Goal: Task Accomplishment & Management: Manage account settings

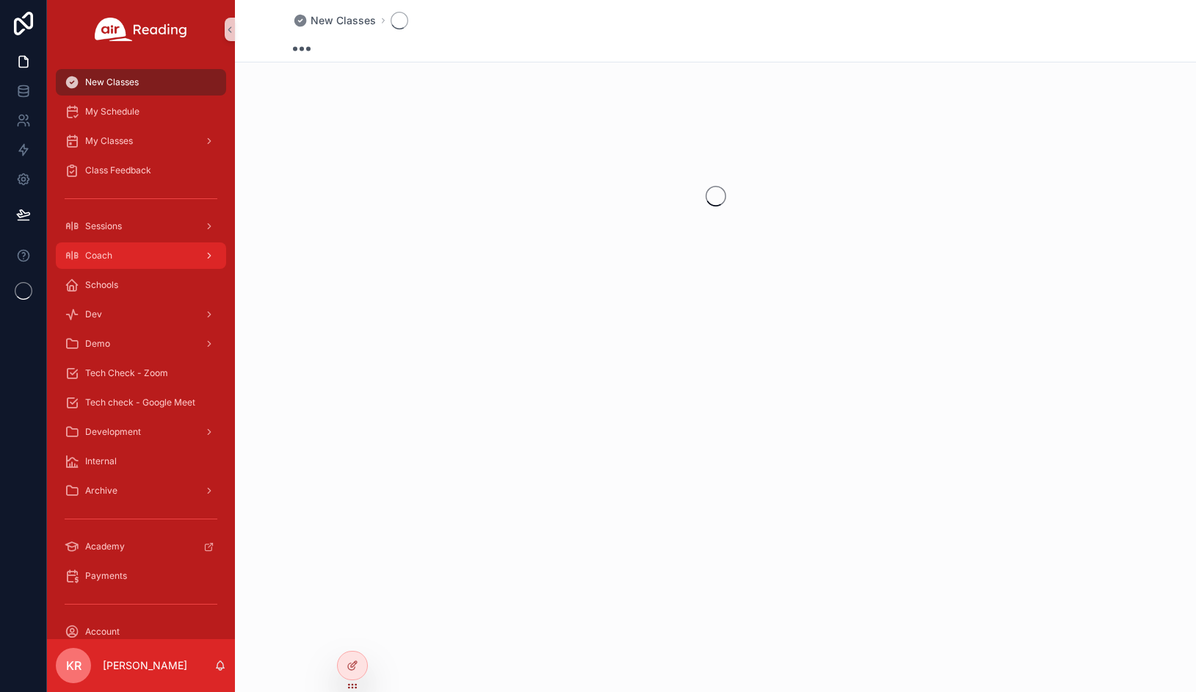
click at [135, 253] on div "Coach" at bounding box center [141, 256] width 153 height 24
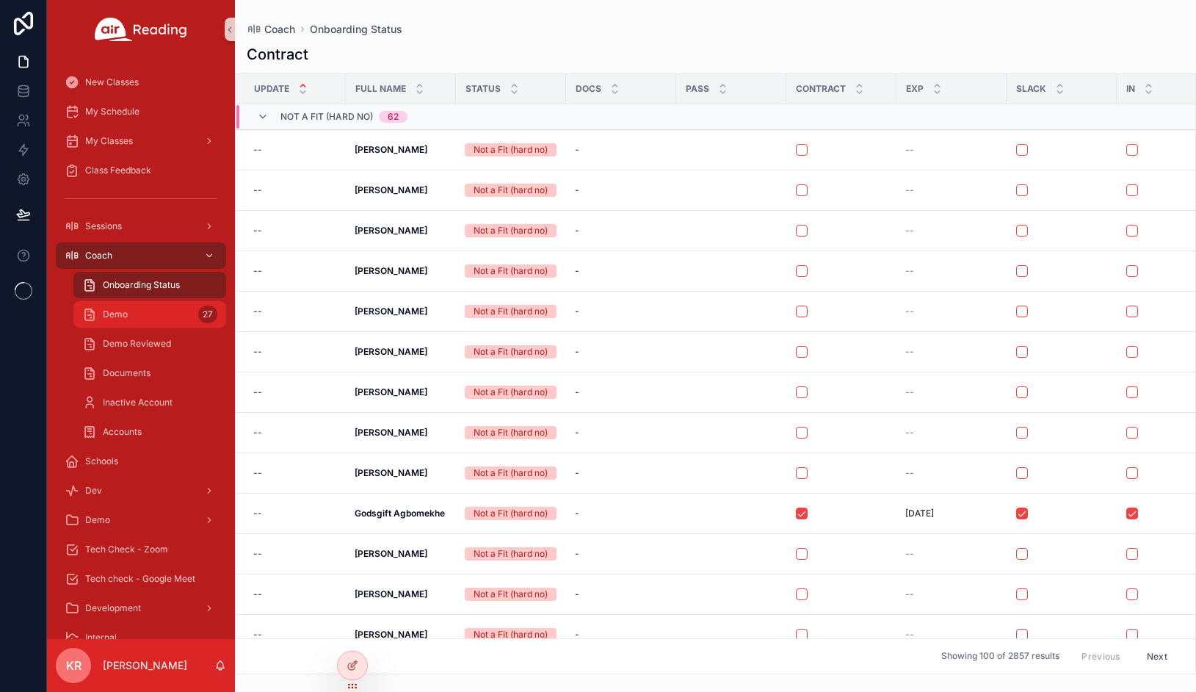
click at [154, 316] on div "Demo 27" at bounding box center [149, 315] width 135 height 24
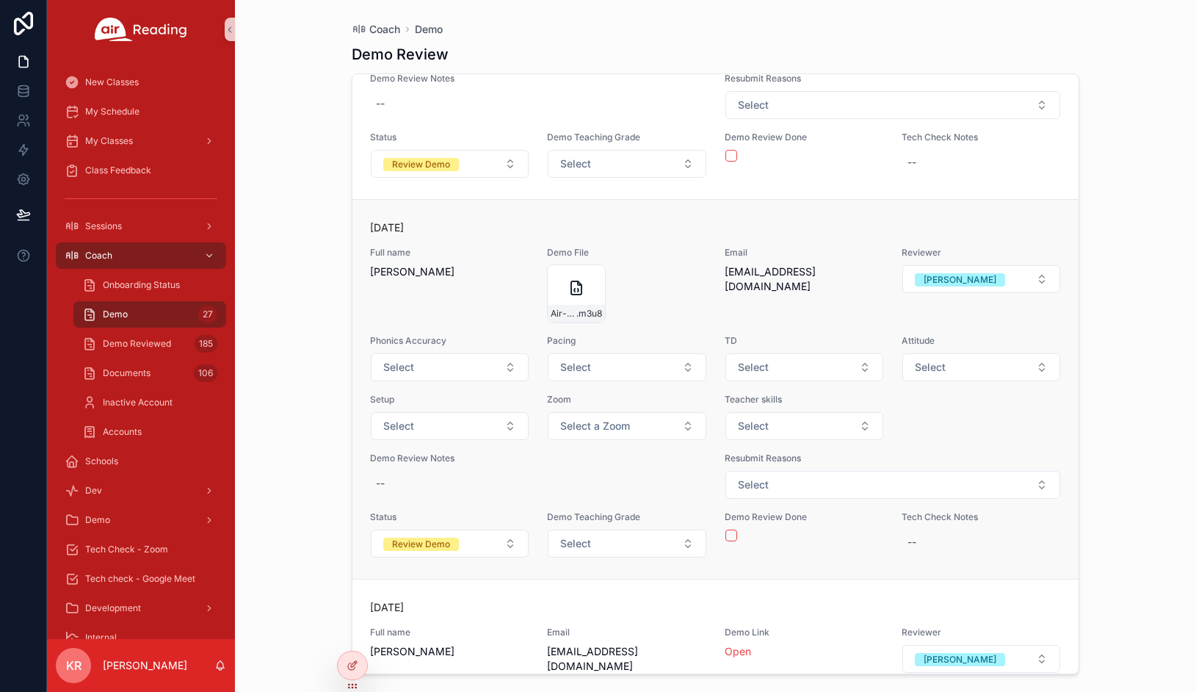
scroll to position [7254, 0]
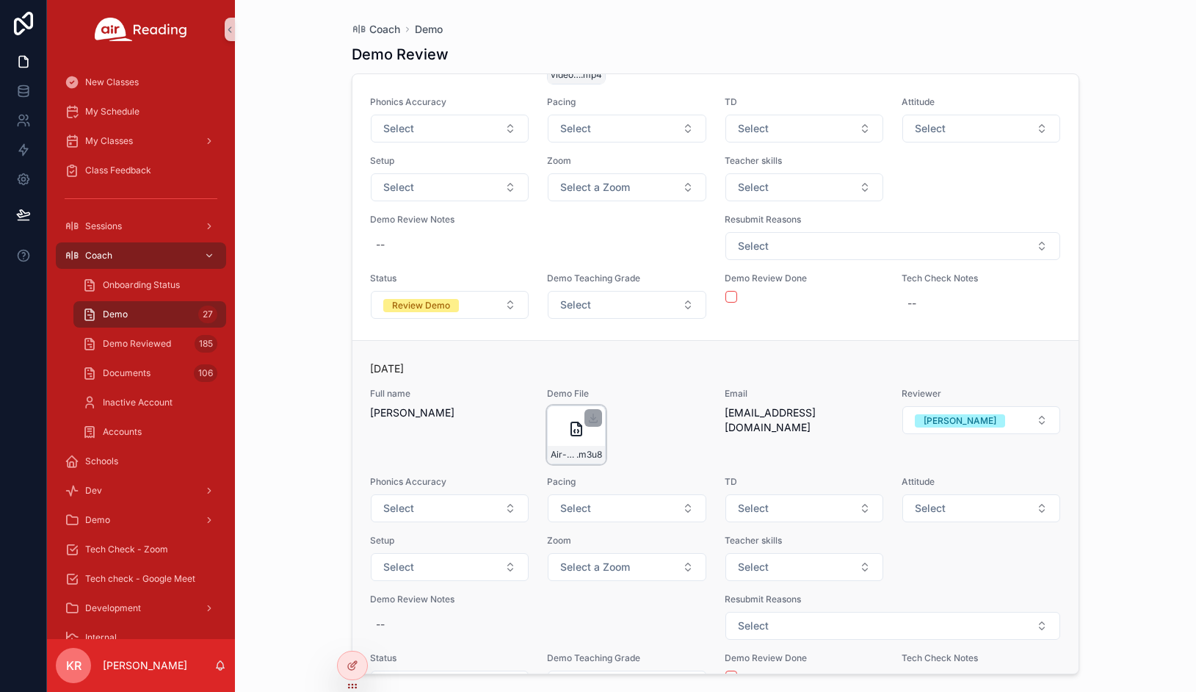
click at [571, 422] on icon "scrollable content" at bounding box center [576, 428] width 10 height 13
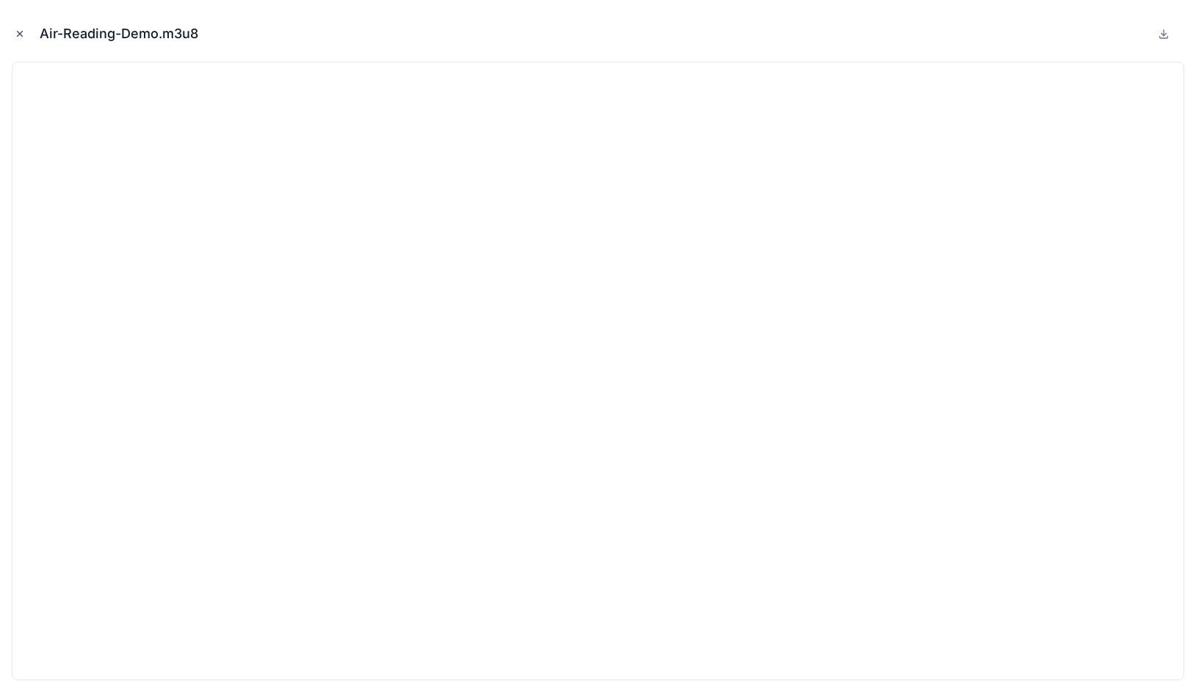
click at [18, 36] on icon "Close modal" at bounding box center [20, 34] width 10 height 10
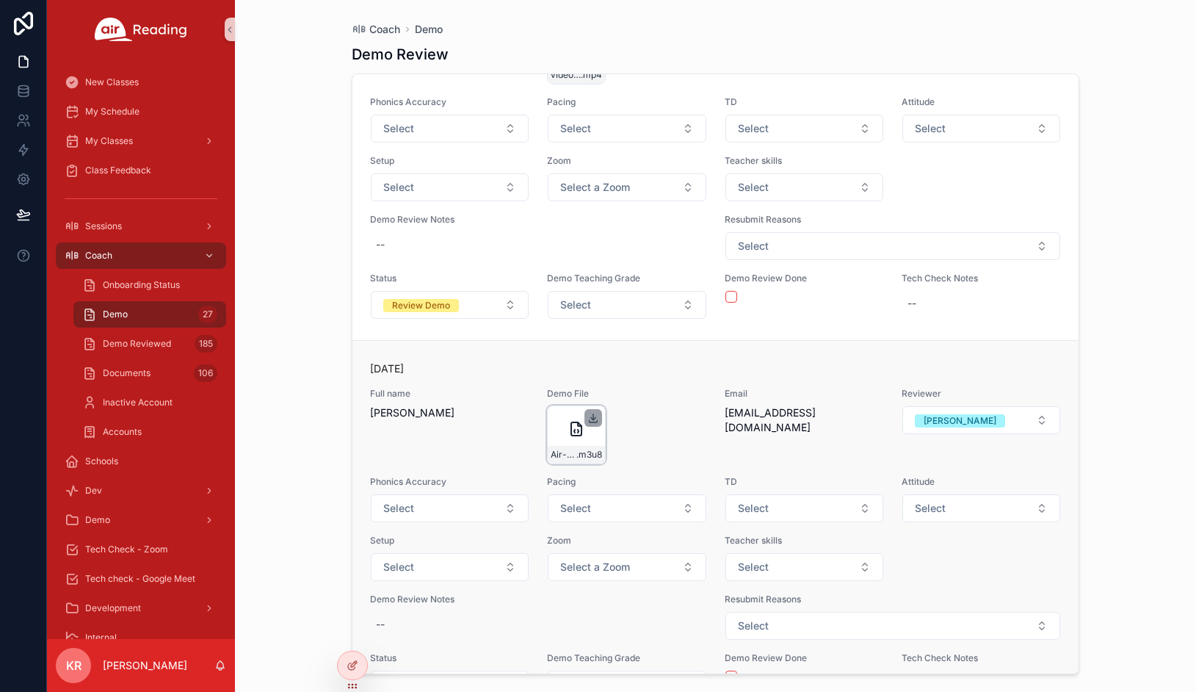
click at [593, 414] on icon "scrollable content" at bounding box center [593, 417] width 0 height 6
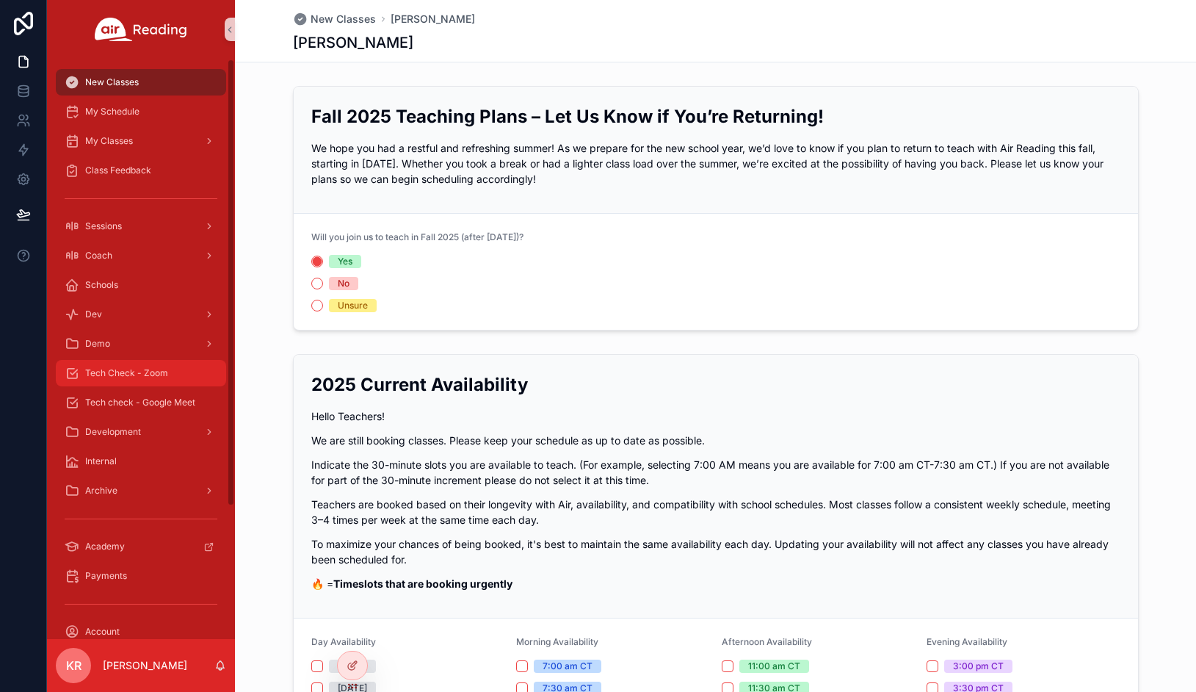
click at [138, 366] on div "Tech Check - Zoom" at bounding box center [141, 373] width 153 height 24
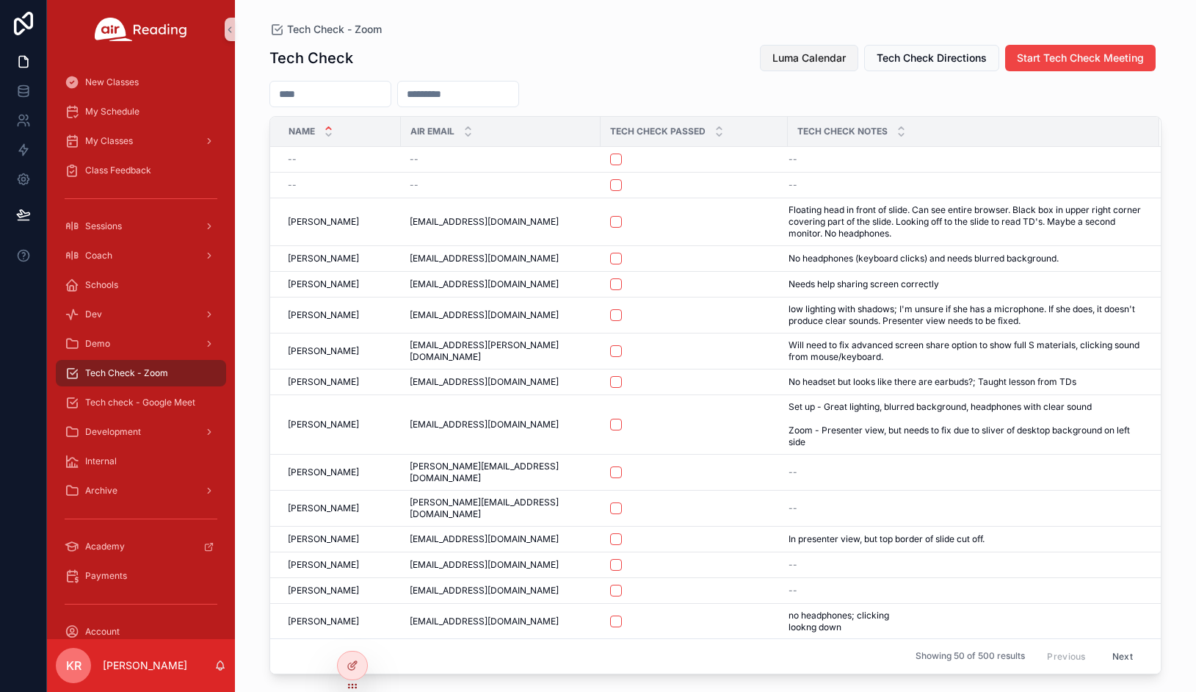
click at [791, 62] on span "Luma Calendar" at bounding box center [809, 58] width 73 height 15
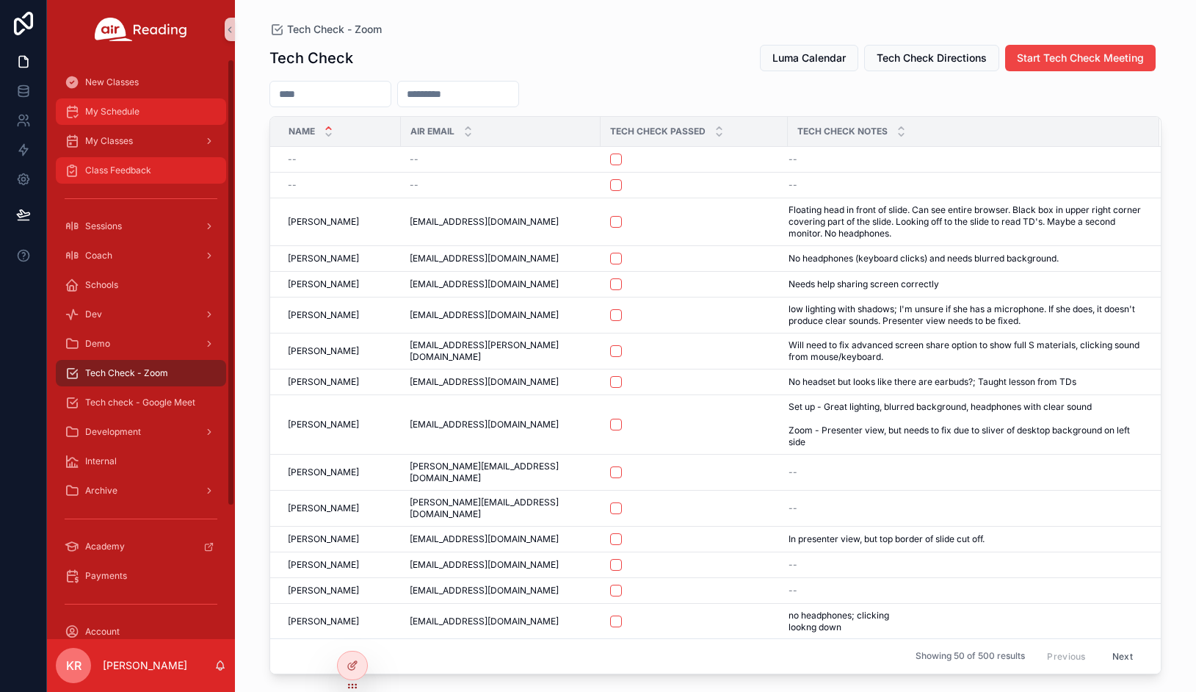
drag, startPoint x: 151, startPoint y: 118, endPoint x: 180, endPoint y: 181, distance: 69.7
click at [151, 118] on div "My Schedule" at bounding box center [141, 112] width 153 height 24
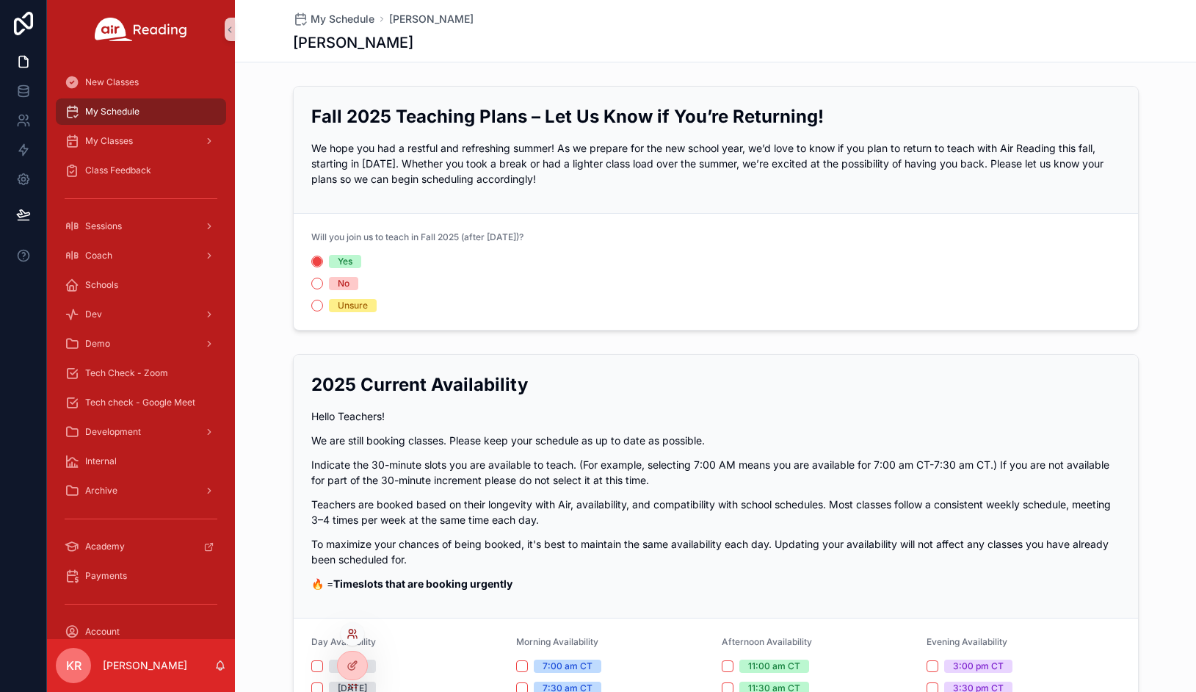
click at [349, 638] on icon at bounding box center [353, 634] width 12 height 12
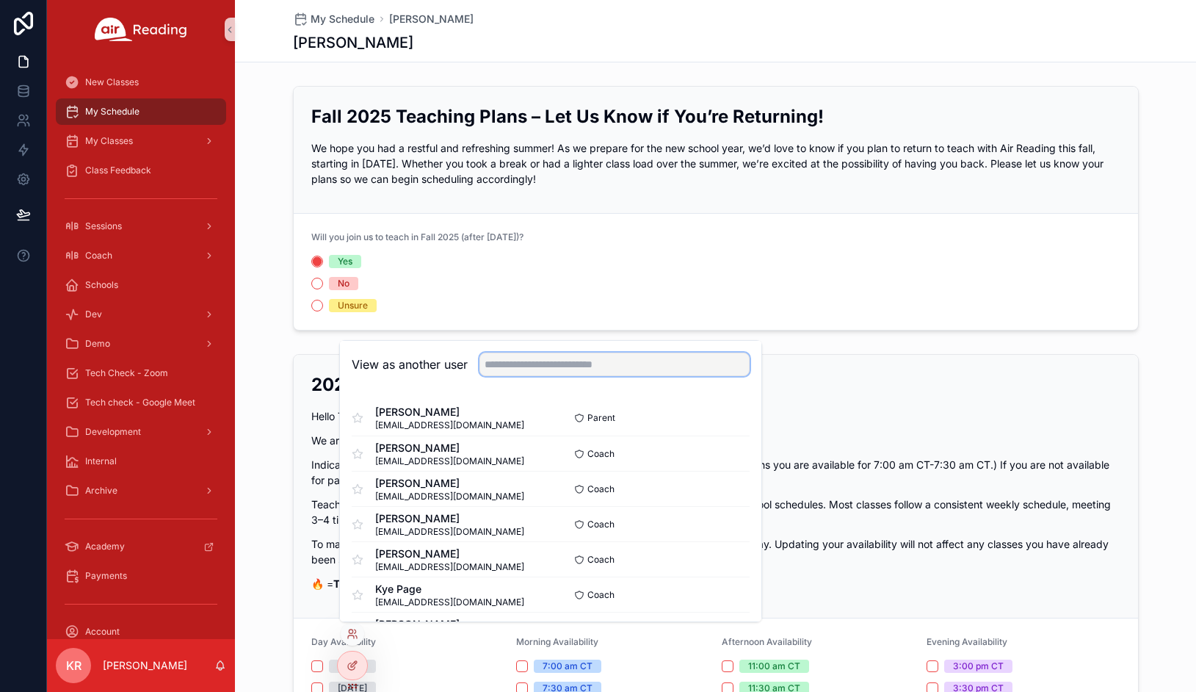
click at [594, 361] on input "text" at bounding box center [615, 365] width 270 height 24
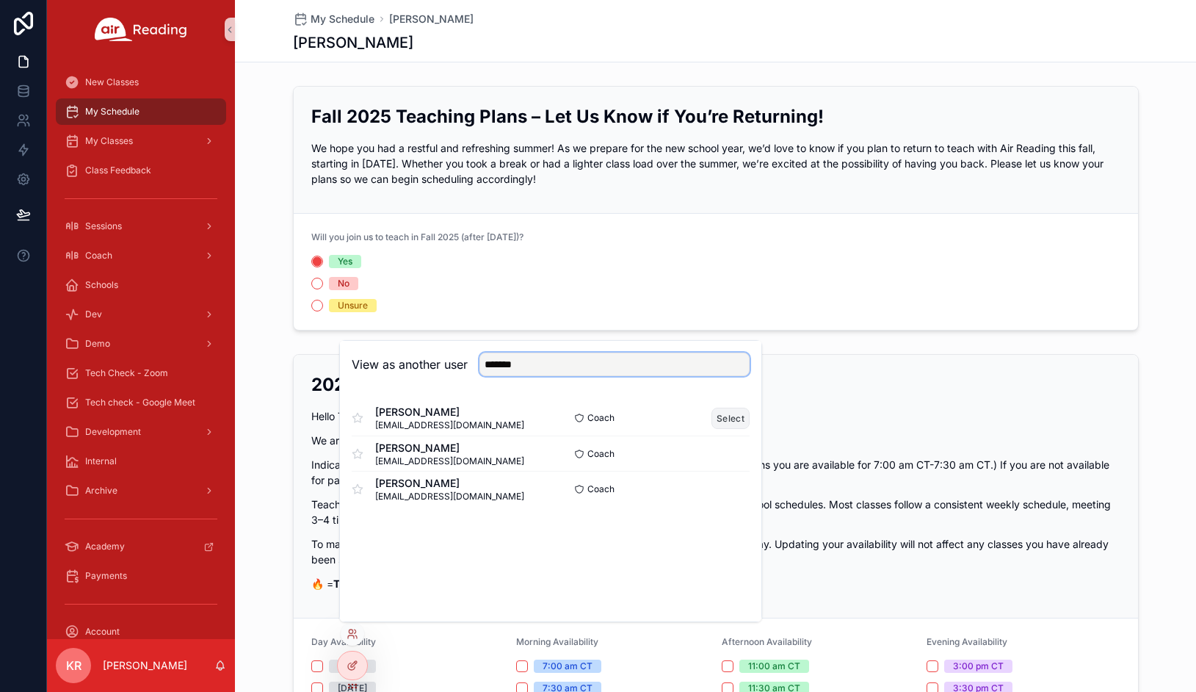
type input "*******"
click at [726, 419] on button "Select" at bounding box center [731, 418] width 38 height 21
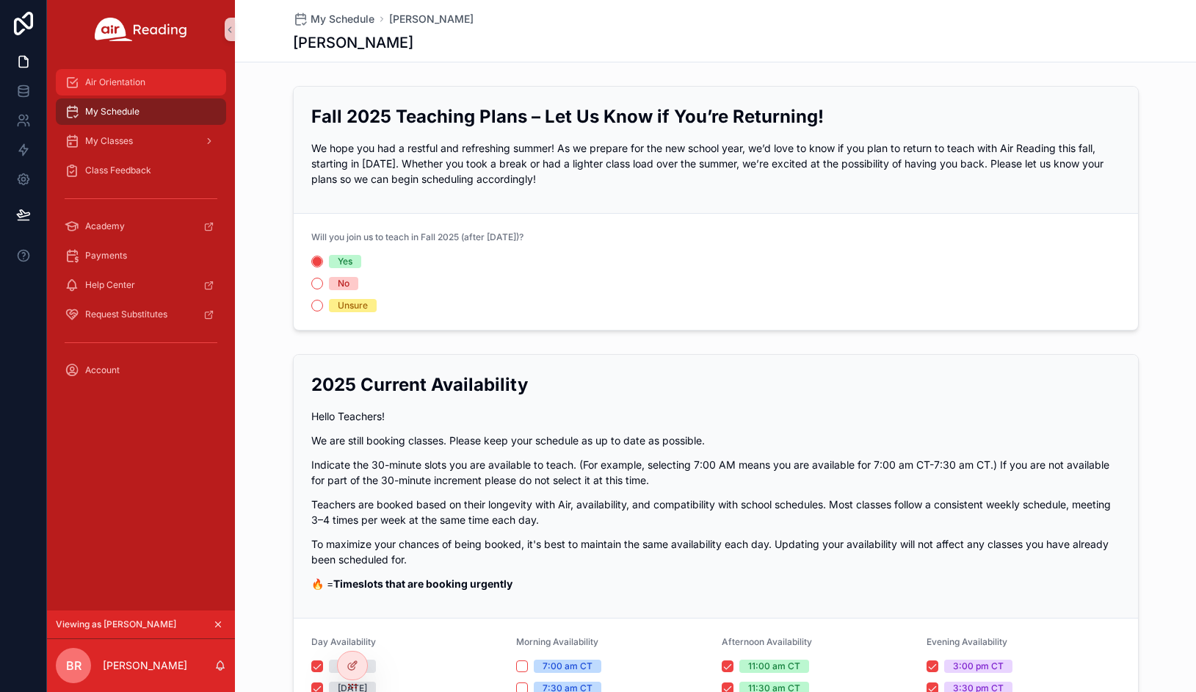
click at [126, 87] on span "Air Orientation" at bounding box center [115, 82] width 60 height 12
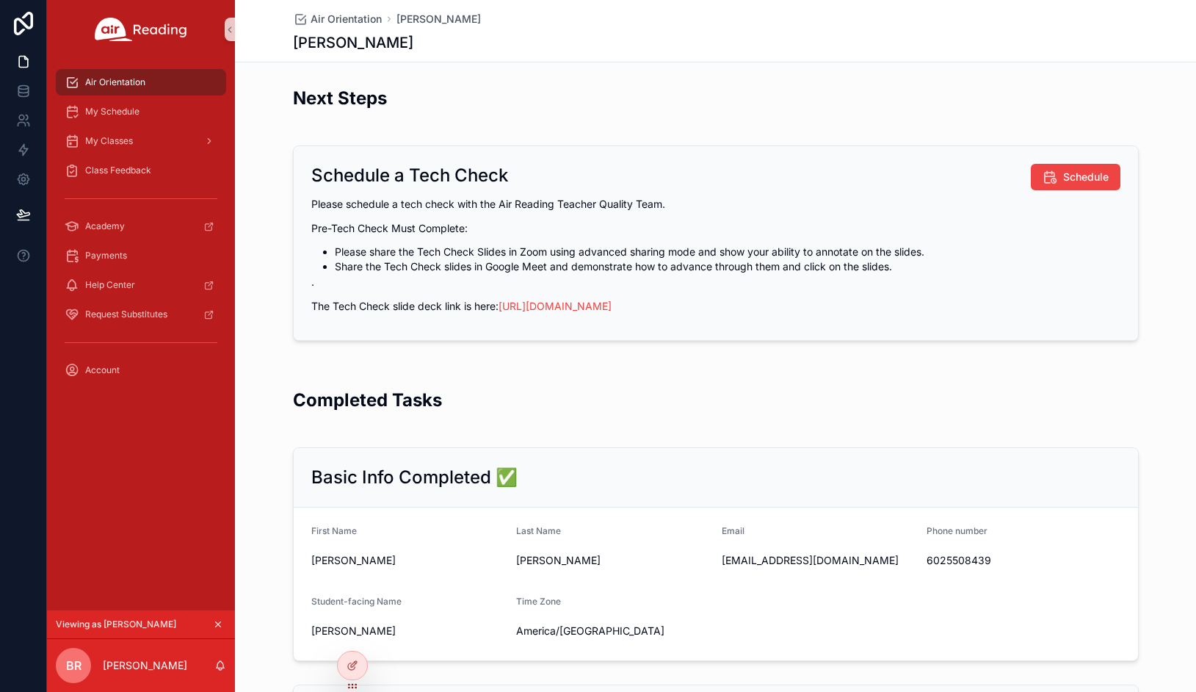
click at [217, 621] on icon "scrollable content" at bounding box center [218, 624] width 10 height 10
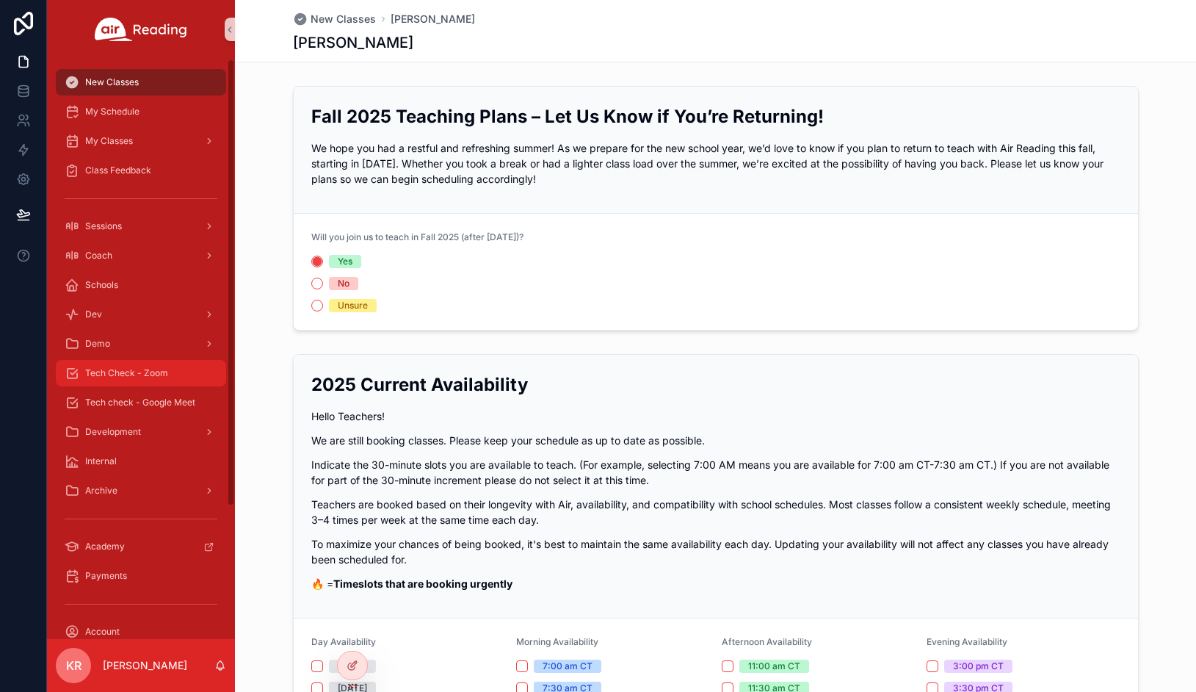
click at [124, 376] on span "Tech Check - Zoom" at bounding box center [126, 373] width 83 height 12
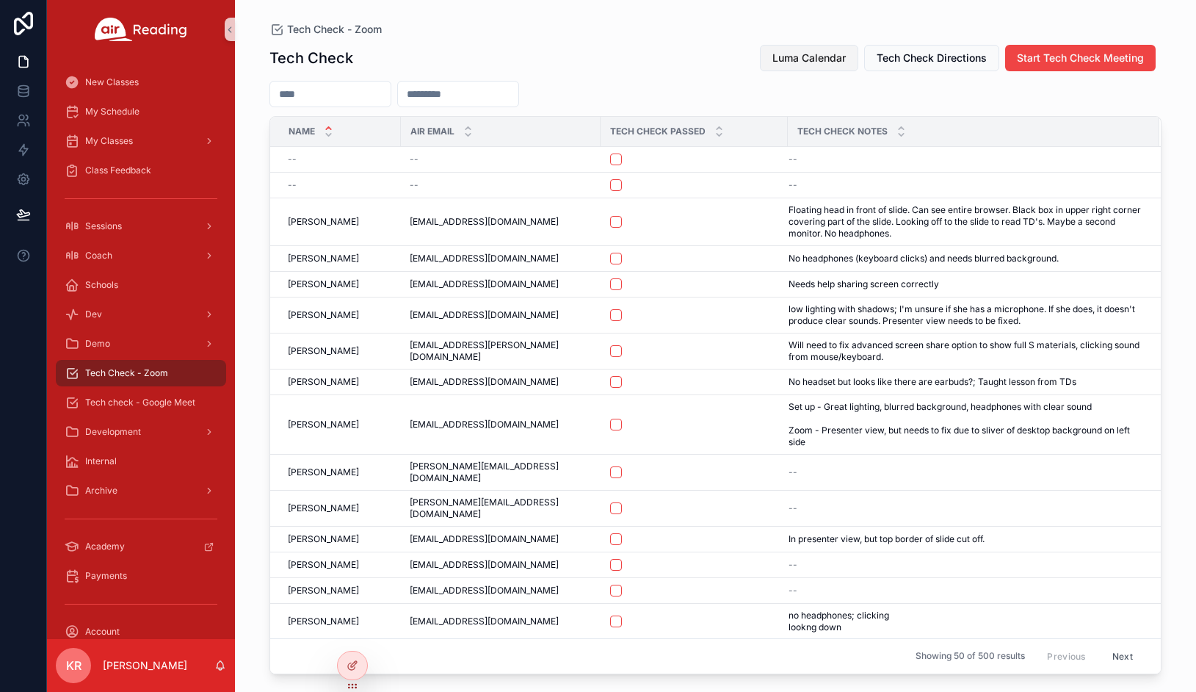
click at [792, 58] on span "Luma Calendar" at bounding box center [809, 58] width 73 height 15
